Goal: Transaction & Acquisition: Purchase product/service

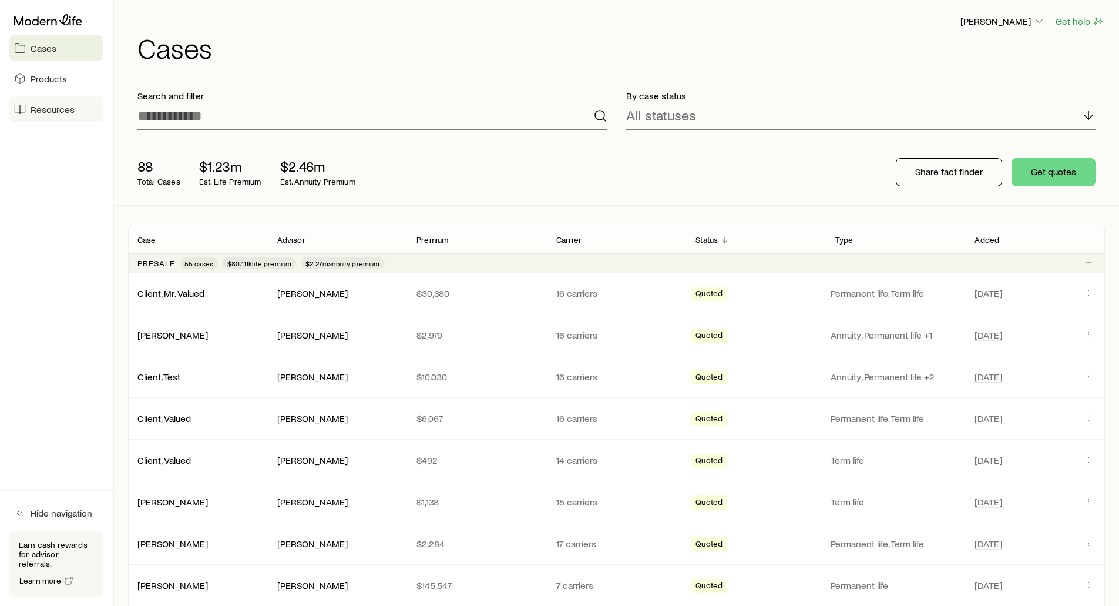
click at [49, 112] on span "Resources" at bounding box center [53, 109] width 44 height 12
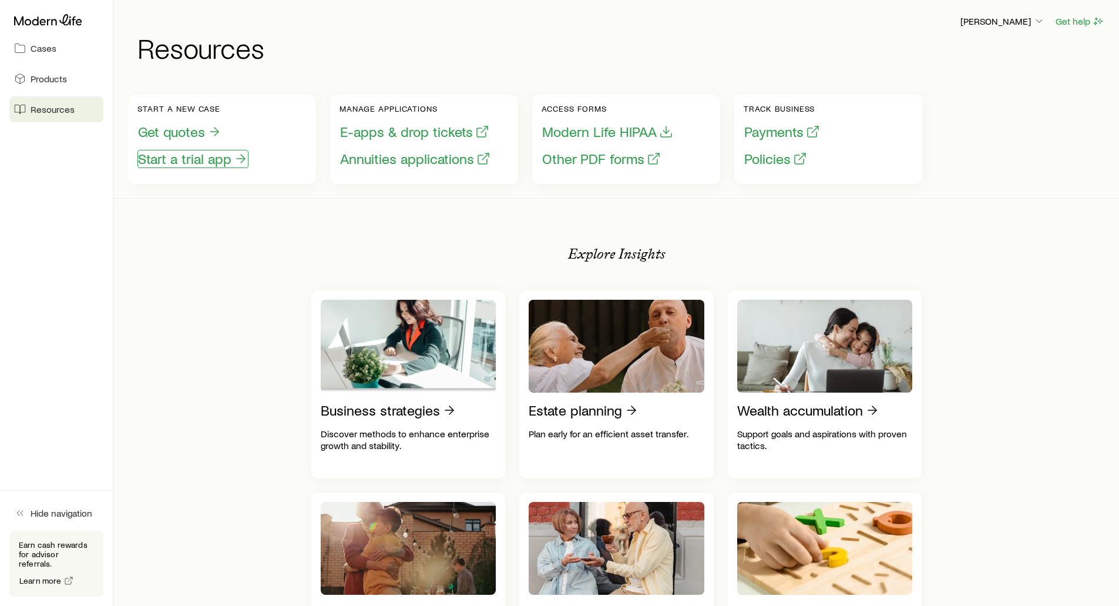
click at [169, 165] on button "Start a trial app" at bounding box center [193, 159] width 111 height 18
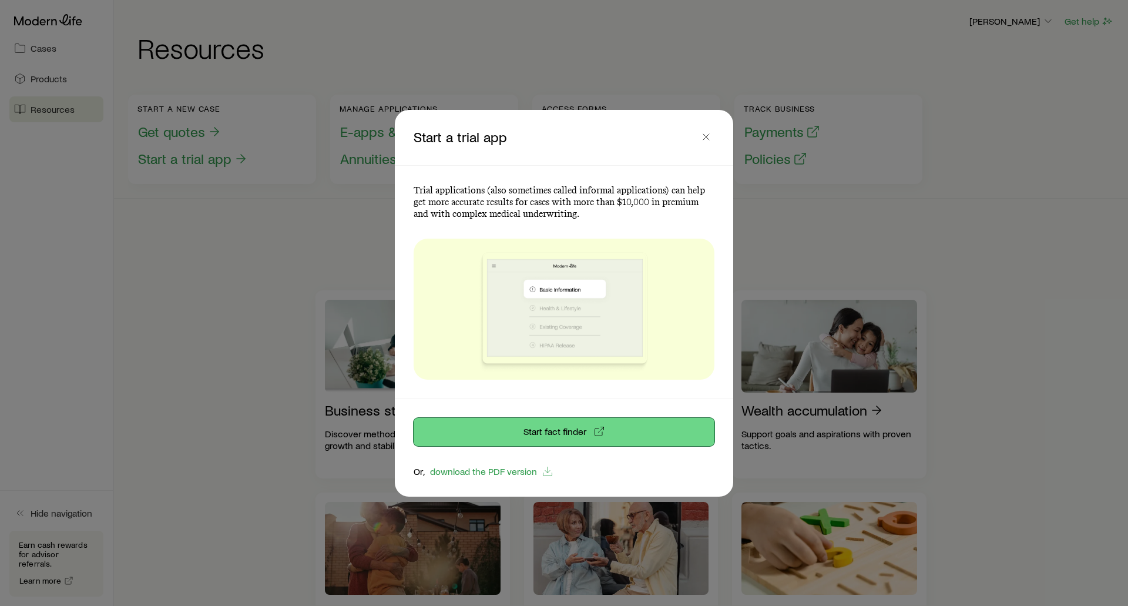
click at [536, 434] on link "Start fact finder" at bounding box center [564, 432] width 301 height 28
drag, startPoint x: 712, startPoint y: 139, endPoint x: 702, endPoint y: 135, distance: 10.3
click at [711, 139] on icon "button" at bounding box center [706, 137] width 12 height 12
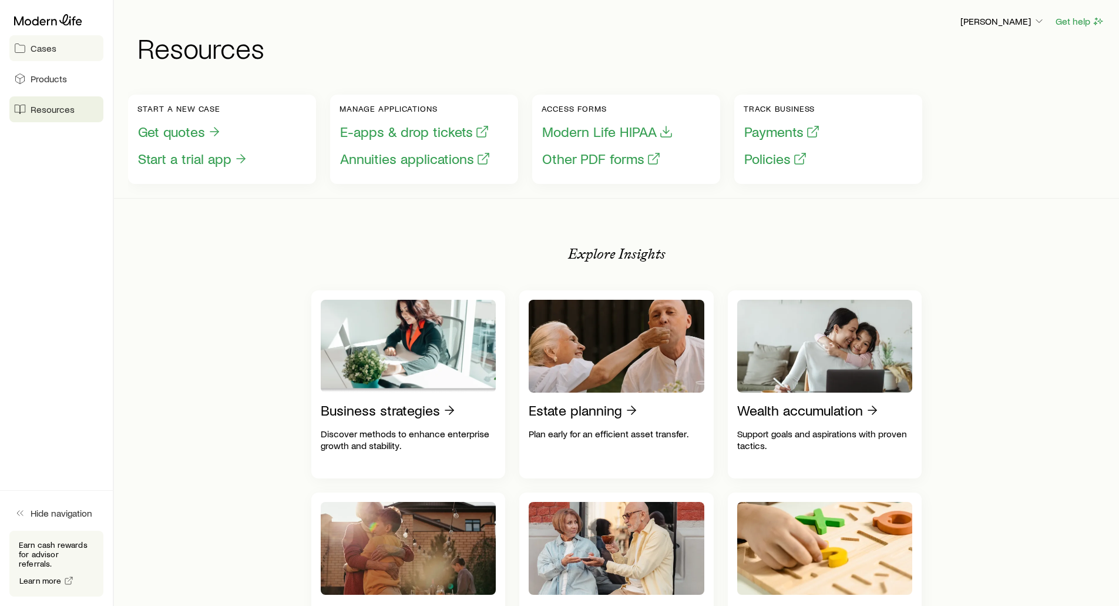
click at [41, 49] on span "Cases" at bounding box center [44, 48] width 26 height 12
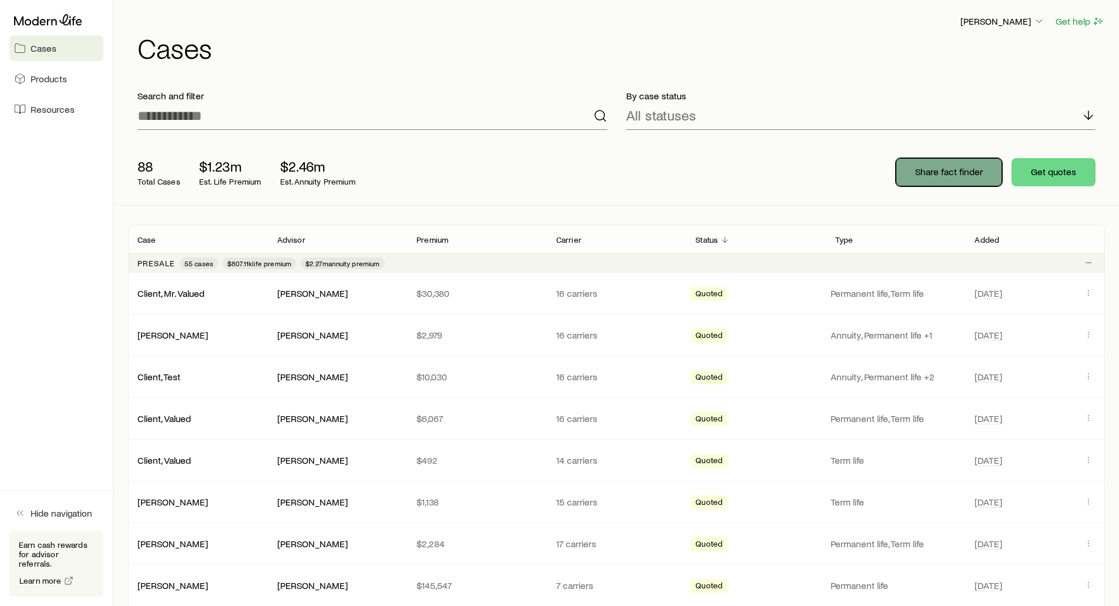
click at [928, 176] on p "Share fact finder" at bounding box center [949, 172] width 68 height 12
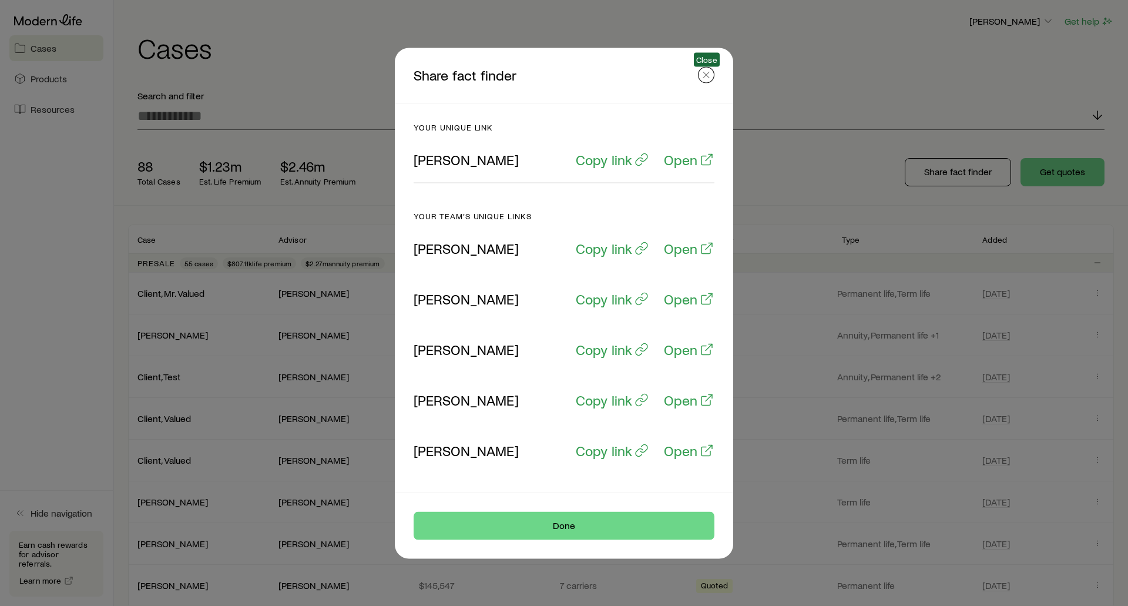
click at [706, 82] on button "button" at bounding box center [706, 74] width 16 height 16
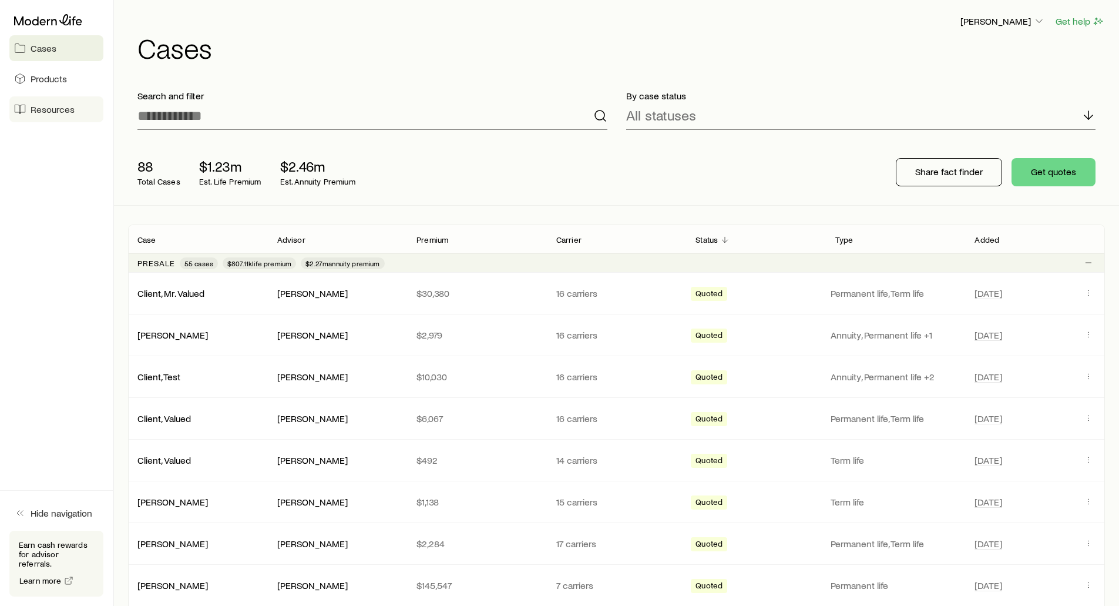
click at [38, 115] on link "Resources" at bounding box center [56, 109] width 94 height 26
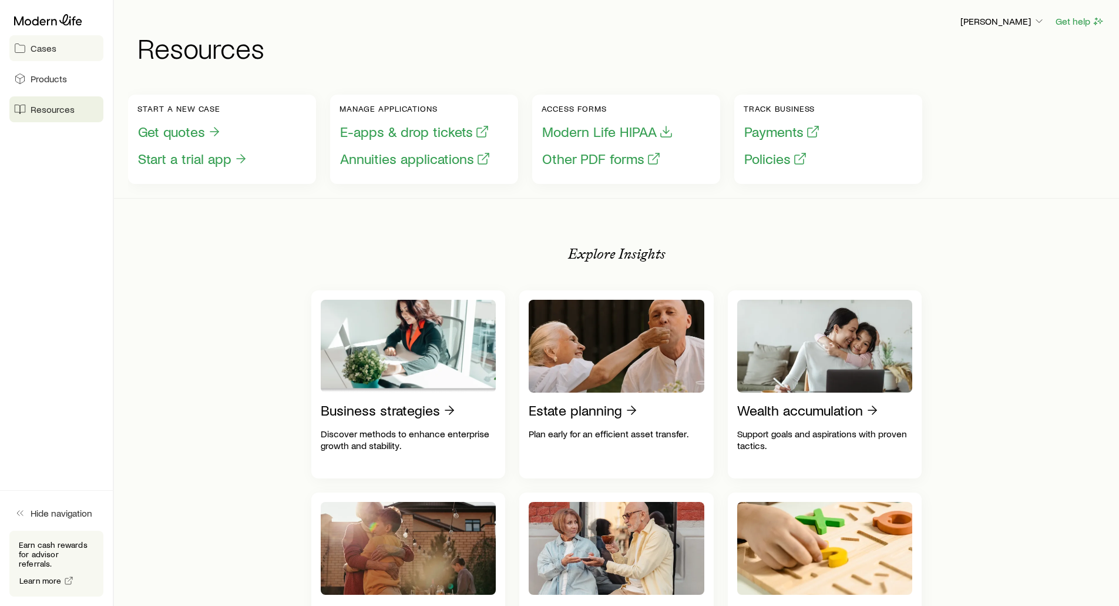
click at [36, 51] on span "Cases" at bounding box center [44, 48] width 26 height 12
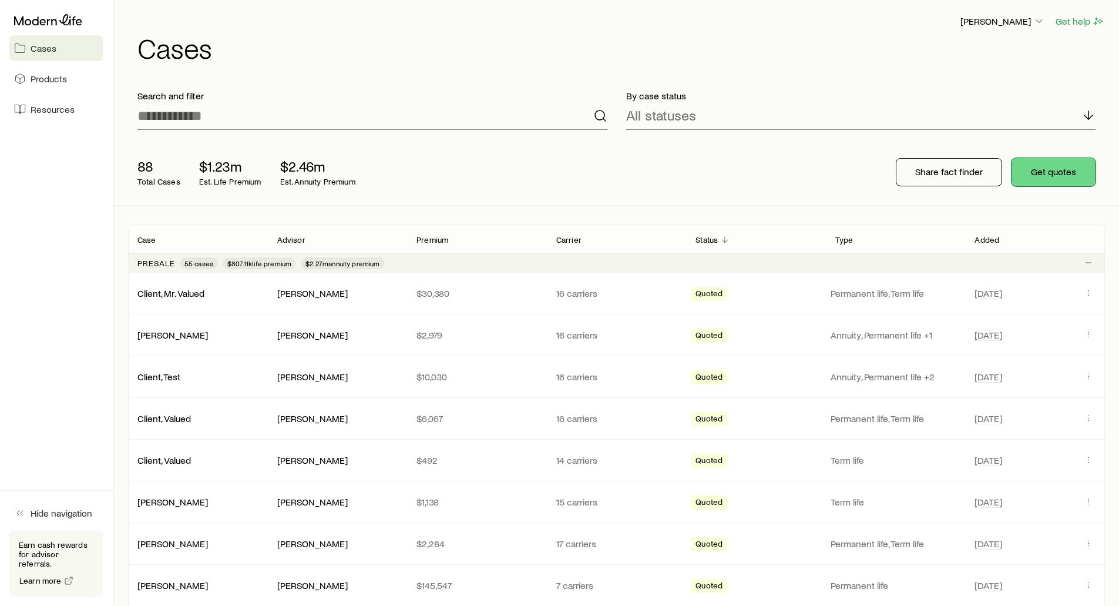
click at [1069, 172] on button "Get quotes" at bounding box center [1054, 172] width 84 height 28
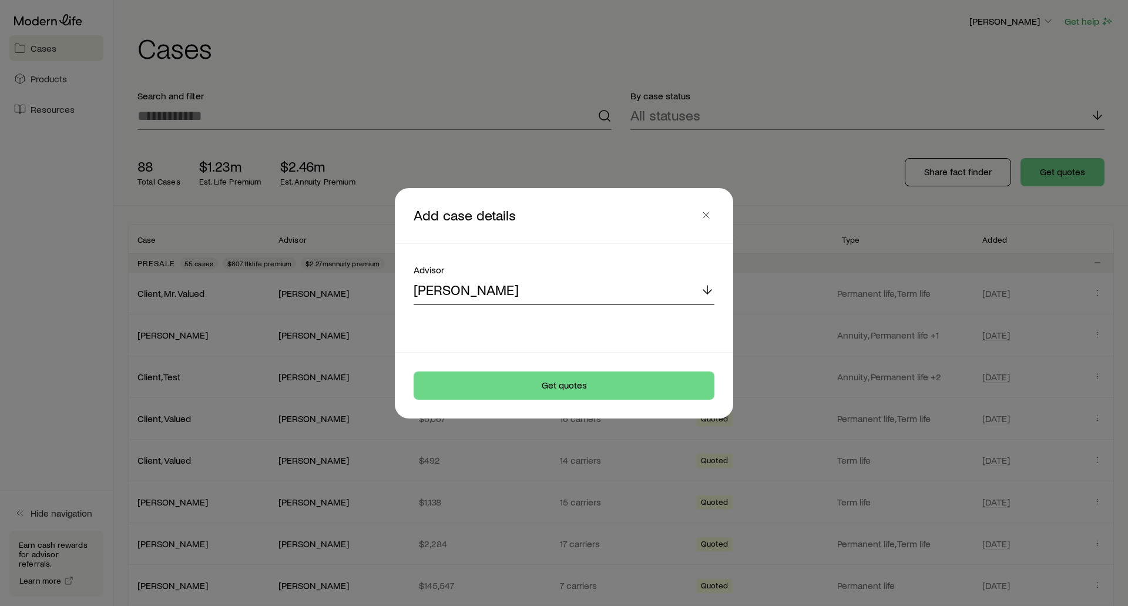
click at [455, 286] on p "[PERSON_NAME]" at bounding box center [466, 289] width 105 height 16
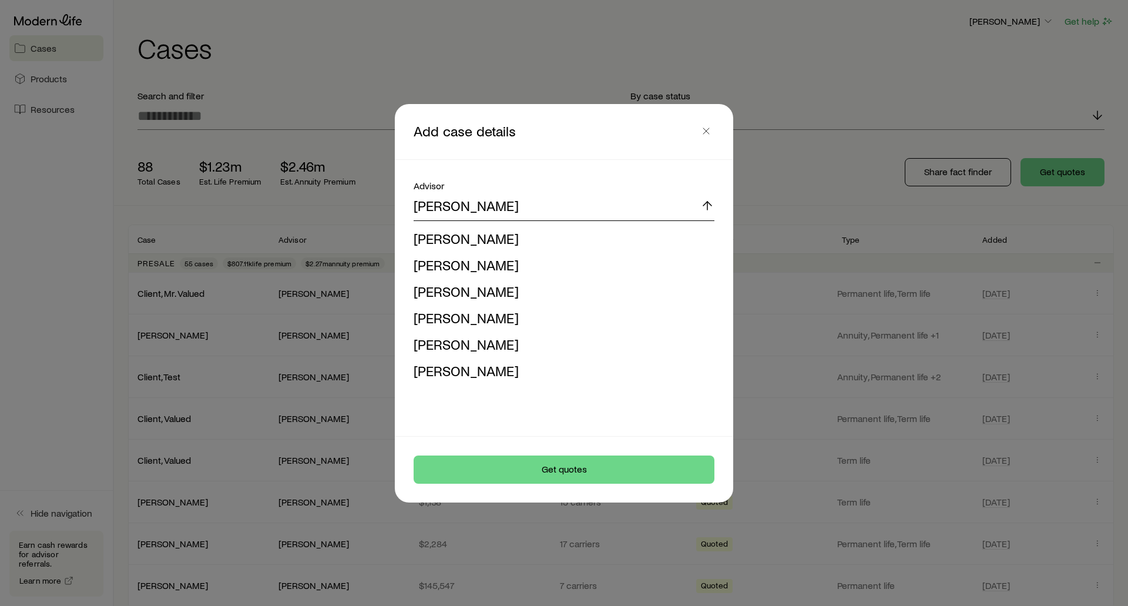
click at [441, 209] on p "[PERSON_NAME]" at bounding box center [466, 205] width 105 height 16
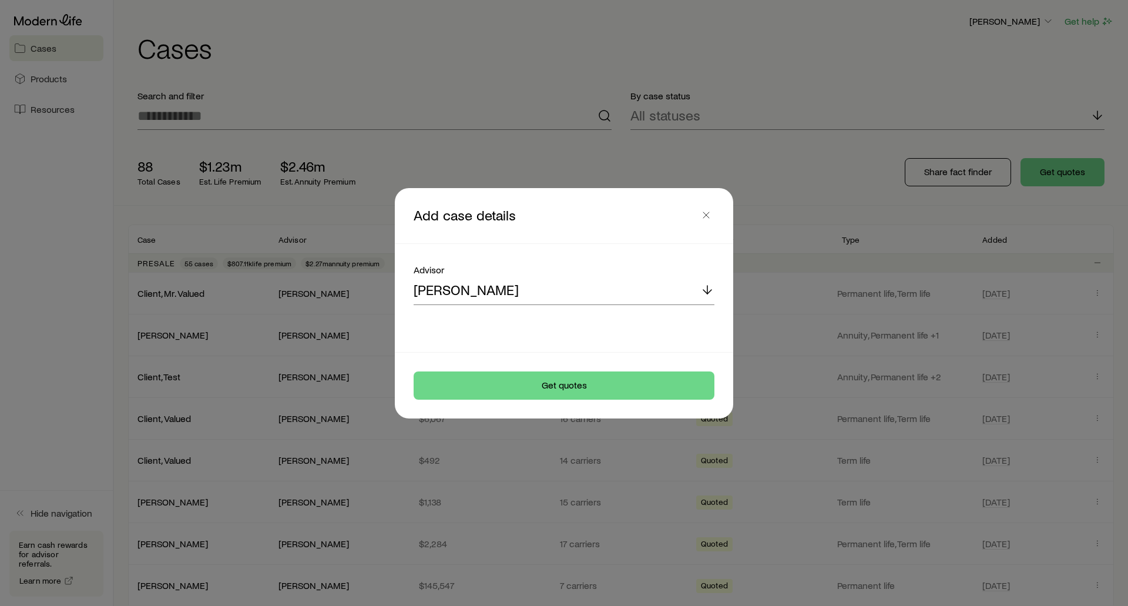
click at [562, 370] on footer "Get quotes" at bounding box center [564, 386] width 338 height 66
click at [559, 381] on button "Get quotes" at bounding box center [564, 385] width 301 height 28
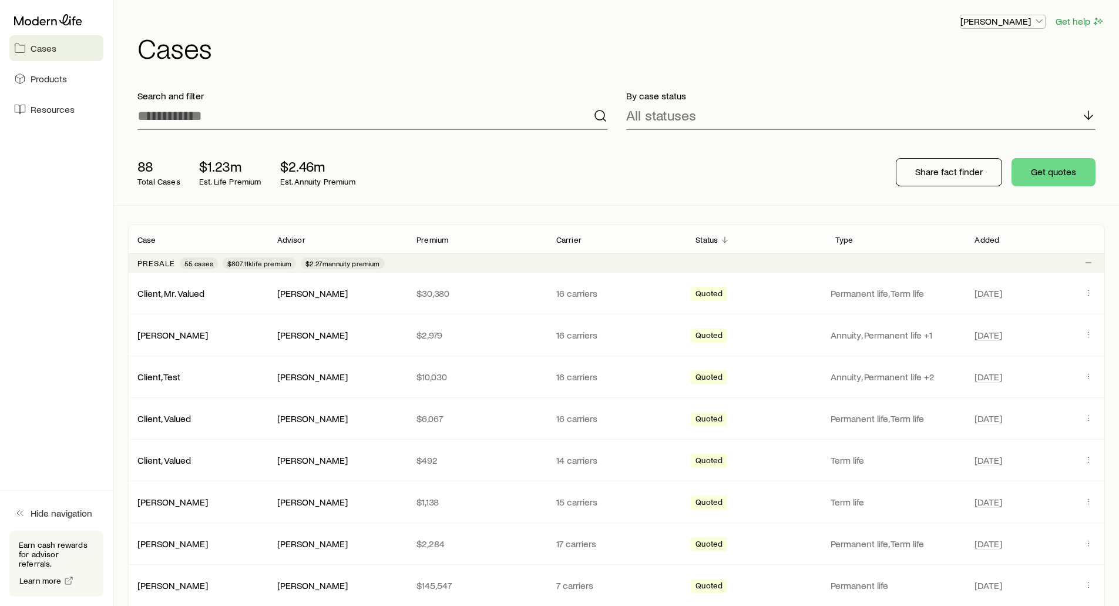
click at [1002, 26] on p "[PERSON_NAME]" at bounding box center [1003, 21] width 85 height 12
click at [945, 110] on span "Track payments" at bounding box center [963, 111] width 65 height 12
click at [947, 144] on span "Sign out" at bounding box center [947, 142] width 32 height 12
